Goal: Transaction & Acquisition: Purchase product/service

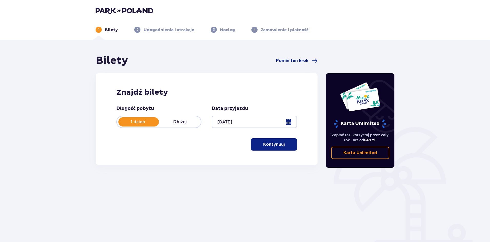
click at [275, 146] on p "Kontynuuj" at bounding box center [274, 145] width 22 height 6
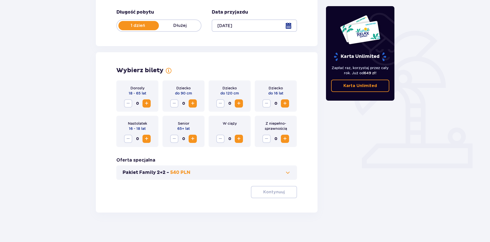
scroll to position [98, 0]
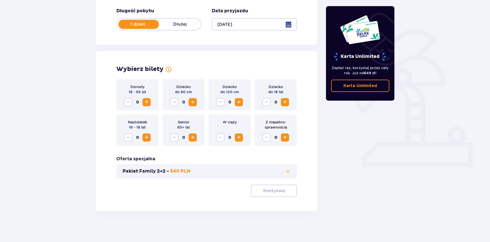
click at [146, 102] on span "Increase" at bounding box center [147, 102] width 6 height 6
click at [283, 188] on span "button" at bounding box center [286, 191] width 6 height 6
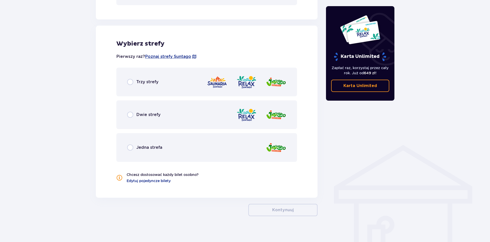
scroll to position [276, 0]
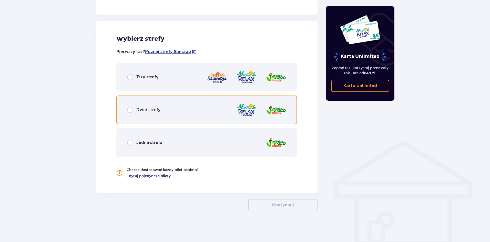
click at [132, 110] on input "radio" at bounding box center [130, 110] width 6 height 6
radio input "true"
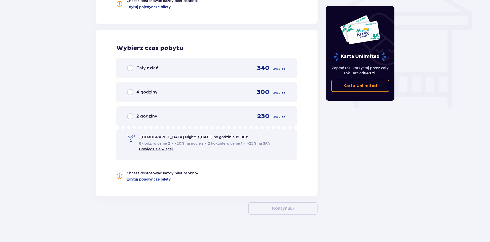
scroll to position [449, 0]
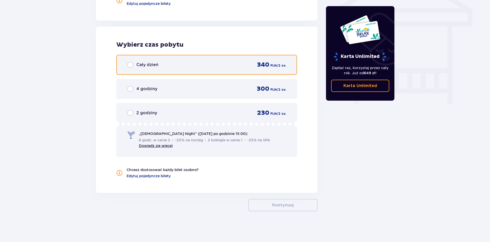
click at [130, 65] on input "radio" at bounding box center [130, 65] width 6 height 6
radio input "true"
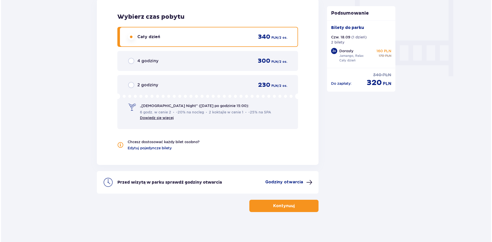
scroll to position [477, 0]
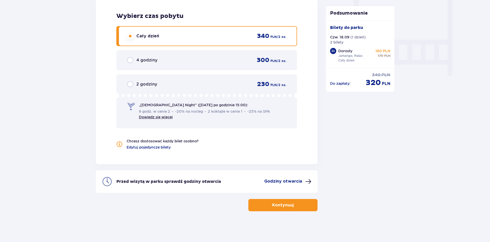
click at [292, 182] on p "Godziny otwarcia" at bounding box center [283, 182] width 38 height 6
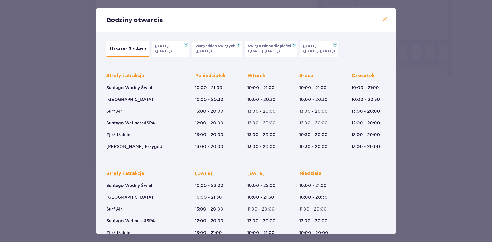
click at [382, 18] on span at bounding box center [385, 19] width 6 height 6
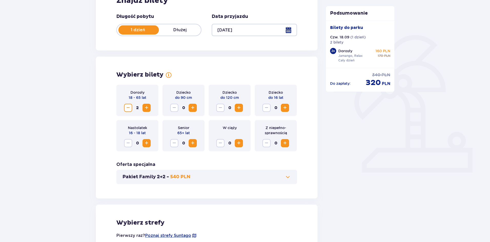
scroll to position [170, 0]
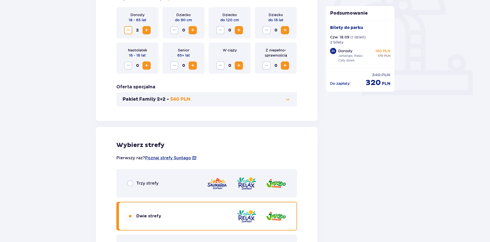
click at [231, 101] on button "Pakiet Family 2+2 - 540 PLN" at bounding box center [207, 99] width 168 height 6
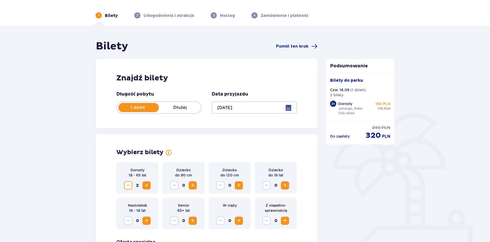
scroll to position [0, 0]
